Goal: Use online tool/utility: Utilize a website feature to perform a specific function

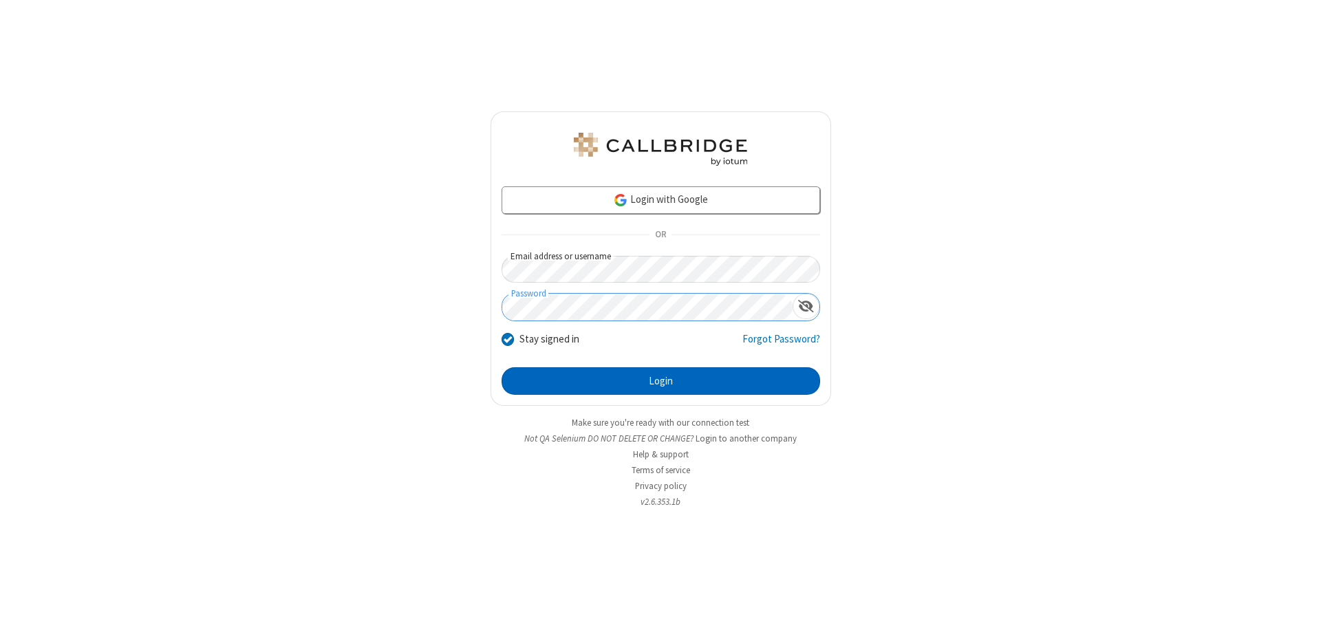
click at [661, 381] on button "Login" at bounding box center [661, 381] width 319 height 28
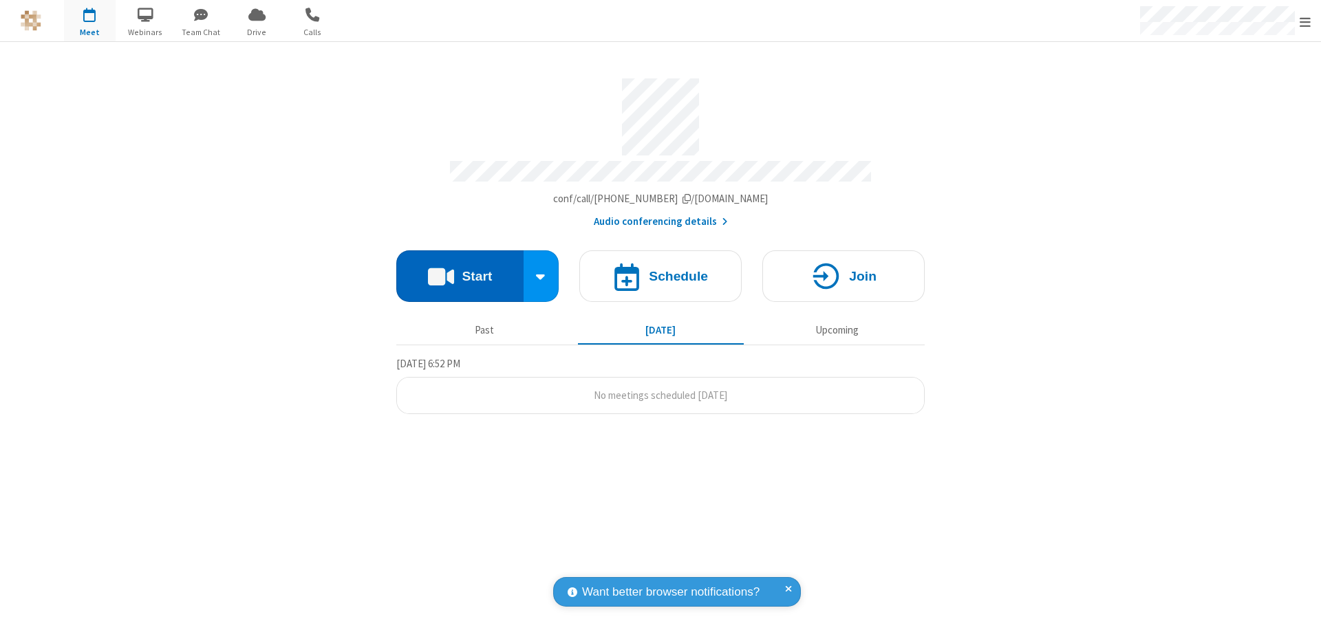
click at [460, 270] on button "Start" at bounding box center [459, 276] width 127 height 52
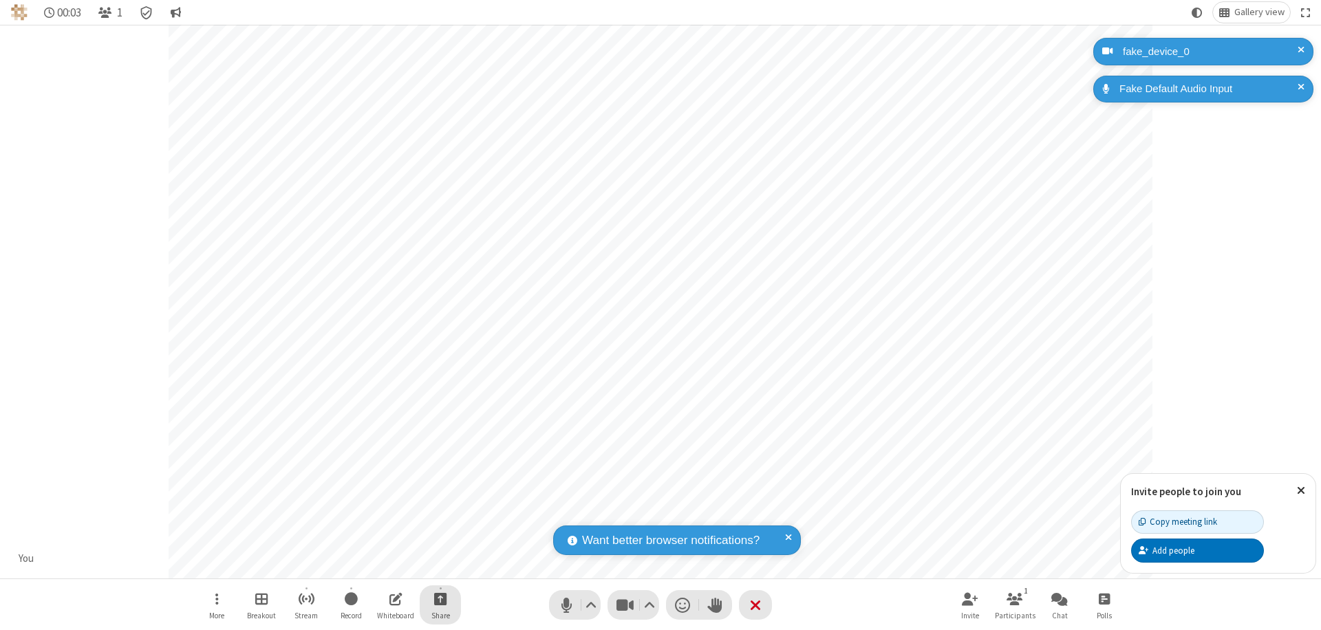
click at [440, 599] on span "Start sharing" at bounding box center [440, 598] width 13 height 17
click at [385, 566] on span "Share my screen" at bounding box center [385, 567] width 16 height 12
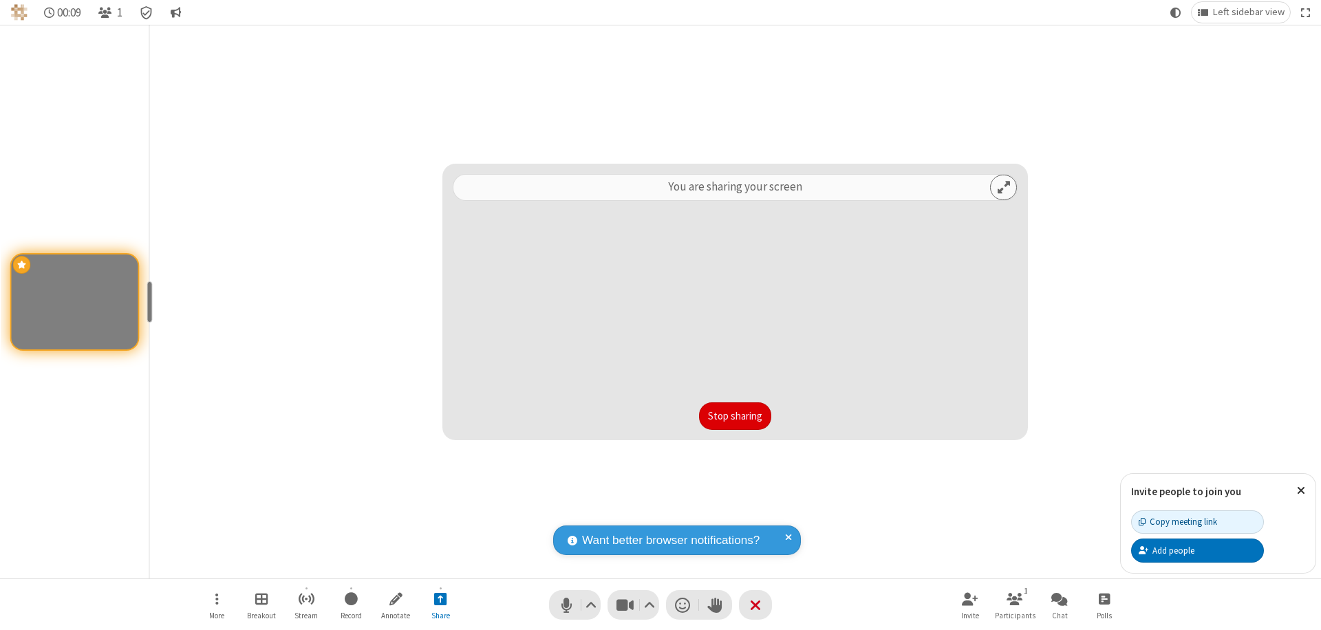
click at [735, 416] on button "Stop sharing" at bounding box center [735, 417] width 72 height 28
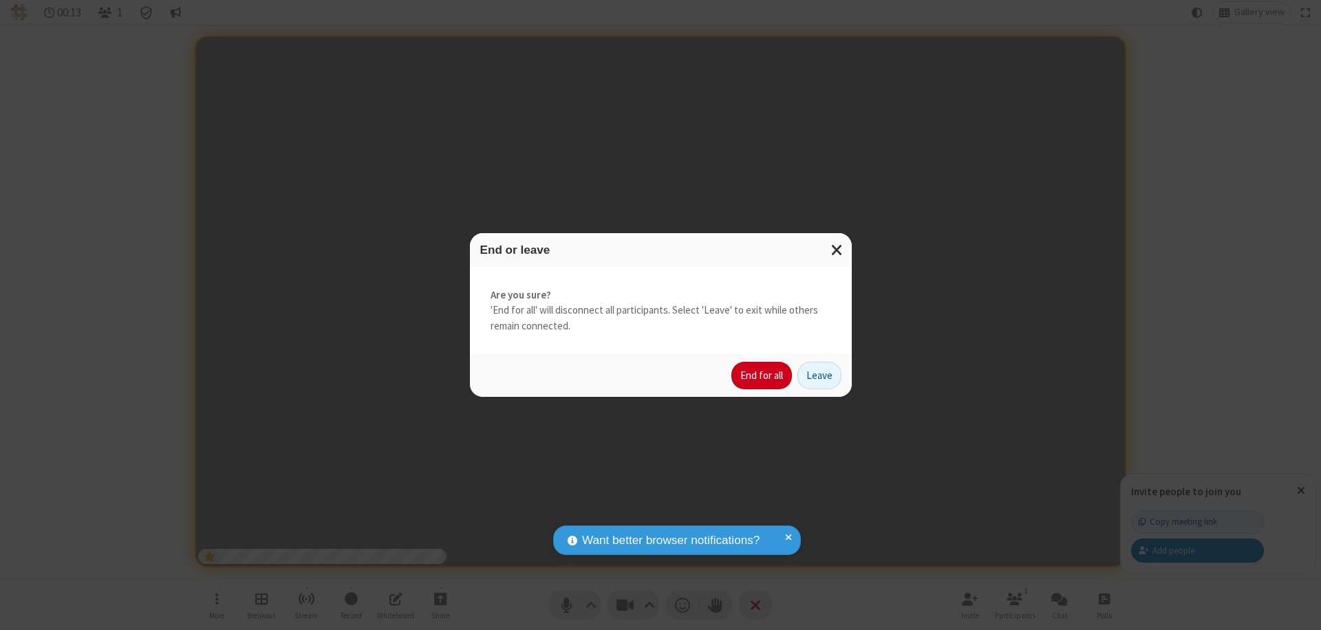
click at [762, 376] on button "End for all" at bounding box center [761, 376] width 61 height 28
